Goal: Find specific page/section: Find specific page/section

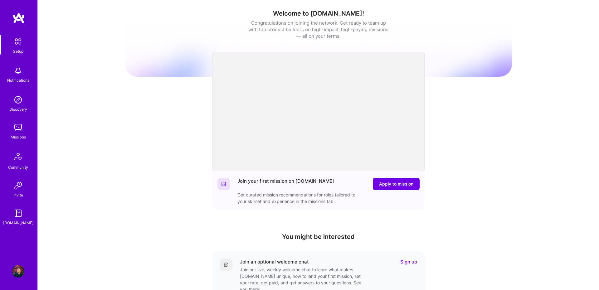
click at [19, 125] on img at bounding box center [18, 127] width 12 height 12
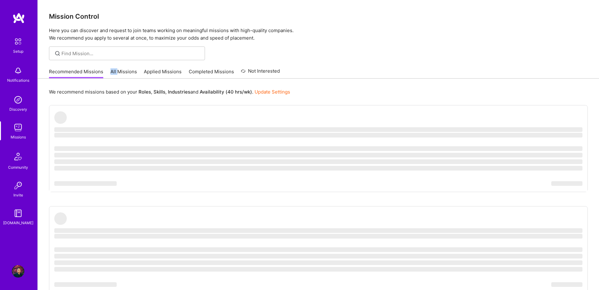
drag, startPoint x: 117, startPoint y: 69, endPoint x: 118, endPoint y: 72, distance: 3.5
click at [118, 72] on div "Recommended Missions All Missions Applied Missions Completed Missions Not Inter…" at bounding box center [164, 71] width 231 height 13
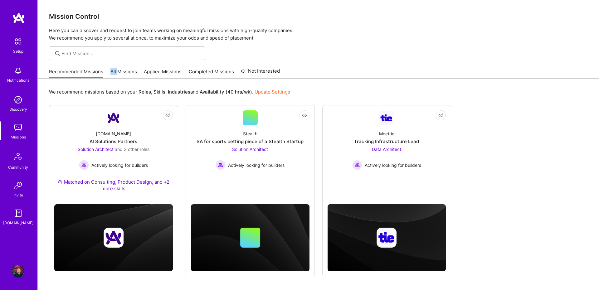
click at [118, 72] on link "All Missions" at bounding box center [123, 73] width 27 height 10
